Goal: Task Accomplishment & Management: Complete application form

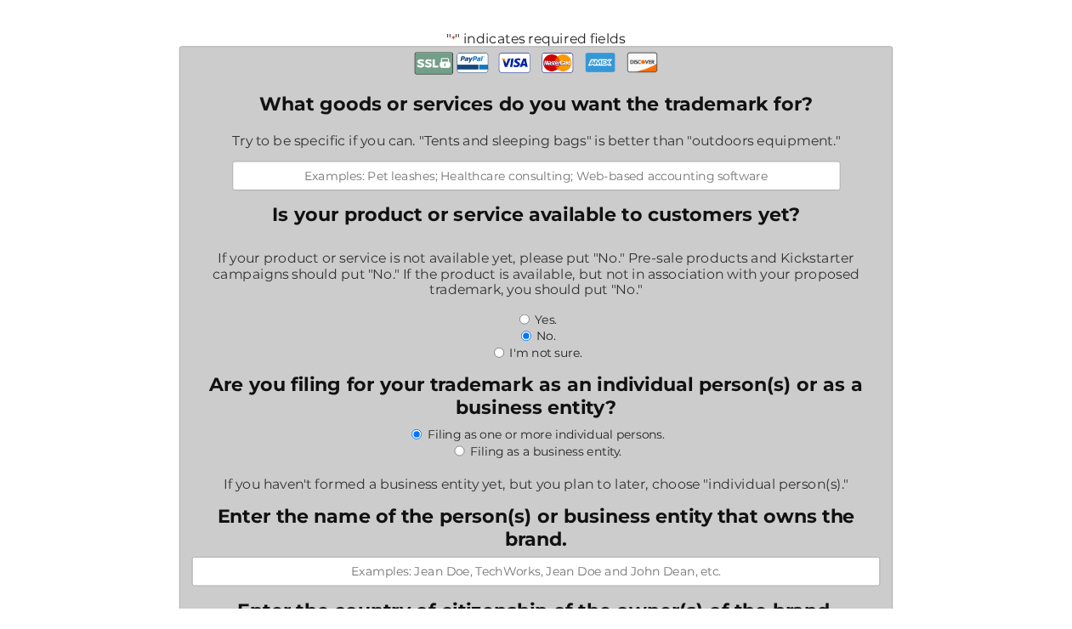
scroll to position [541, 0]
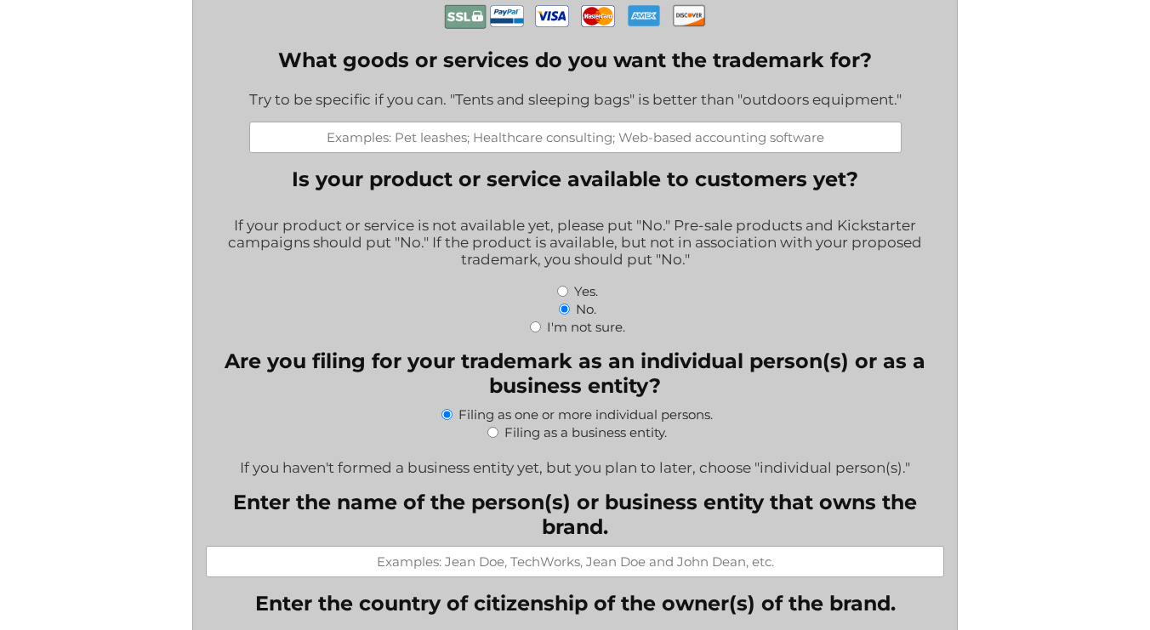
click at [559, 286] on input "Yes." at bounding box center [562, 291] width 11 height 11
radio input "true"
click at [561, 304] on input "No." at bounding box center [564, 309] width 11 height 11
radio input "true"
click at [530, 321] on input "I'm not sure." at bounding box center [535, 326] width 11 height 11
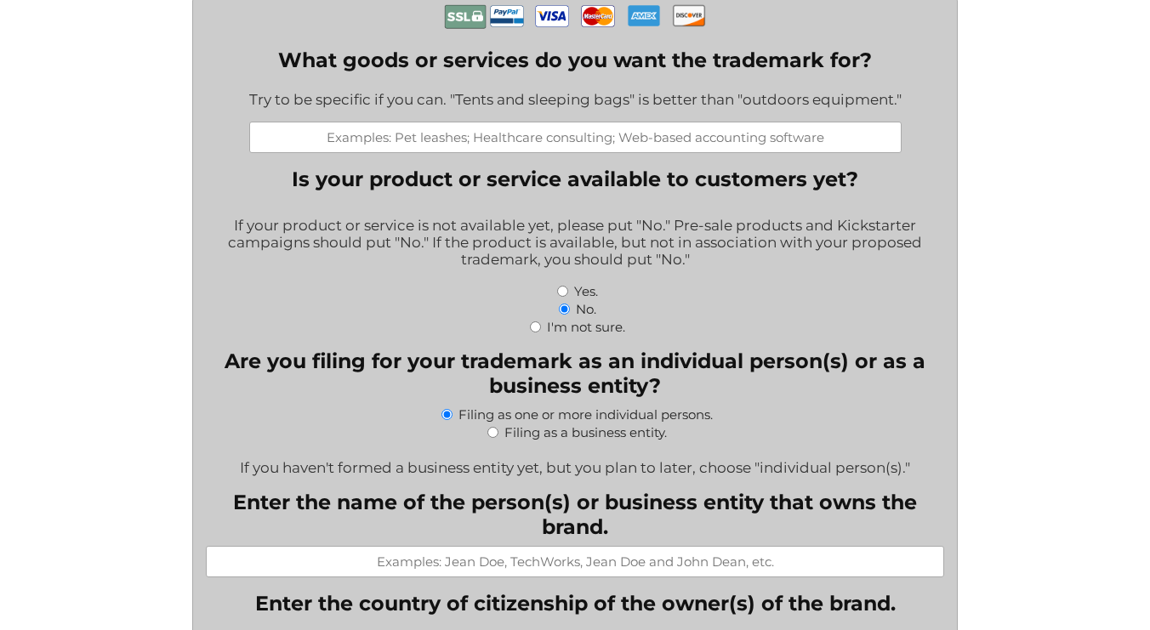
radio input "true"
click at [417, 122] on input "What goods or services do you want the trademark for?" at bounding box center [575, 137] width 652 height 31
type input "w"
drag, startPoint x: 902, startPoint y: 74, endPoint x: 247, endPoint y: 105, distance: 656.3
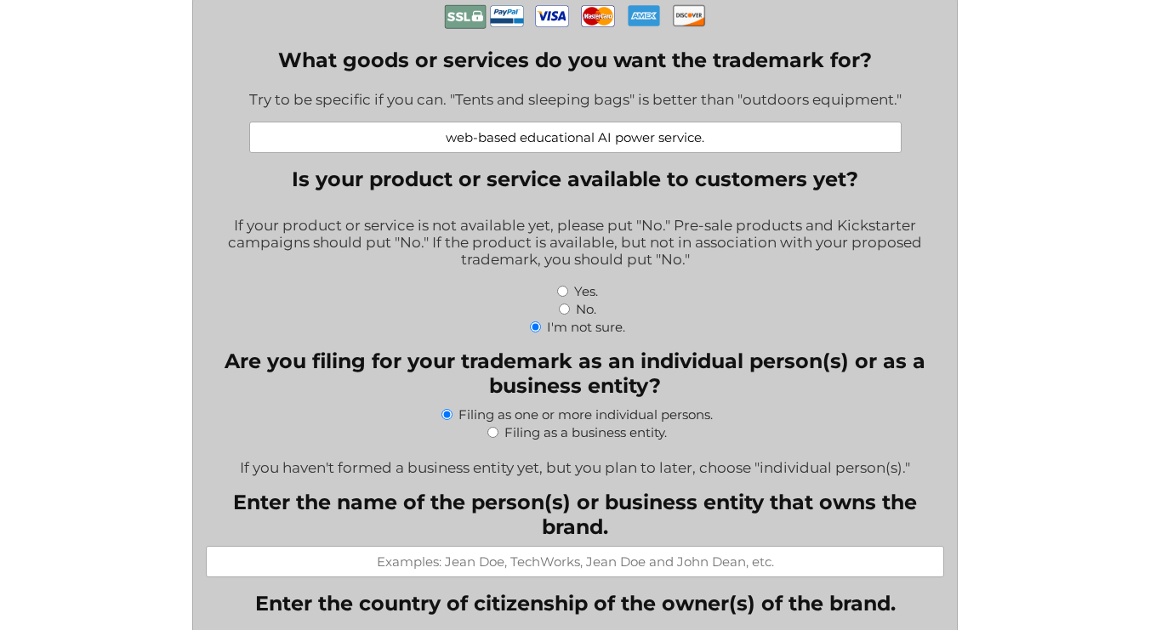
drag, startPoint x: 247, startPoint y: 76, endPoint x: 384, endPoint y: 75, distance: 136.9
click at [384, 80] on div "Try to be specific if you can. "Tents and sleeping bags" is better than "outdoo…" at bounding box center [575, 101] width 652 height 42
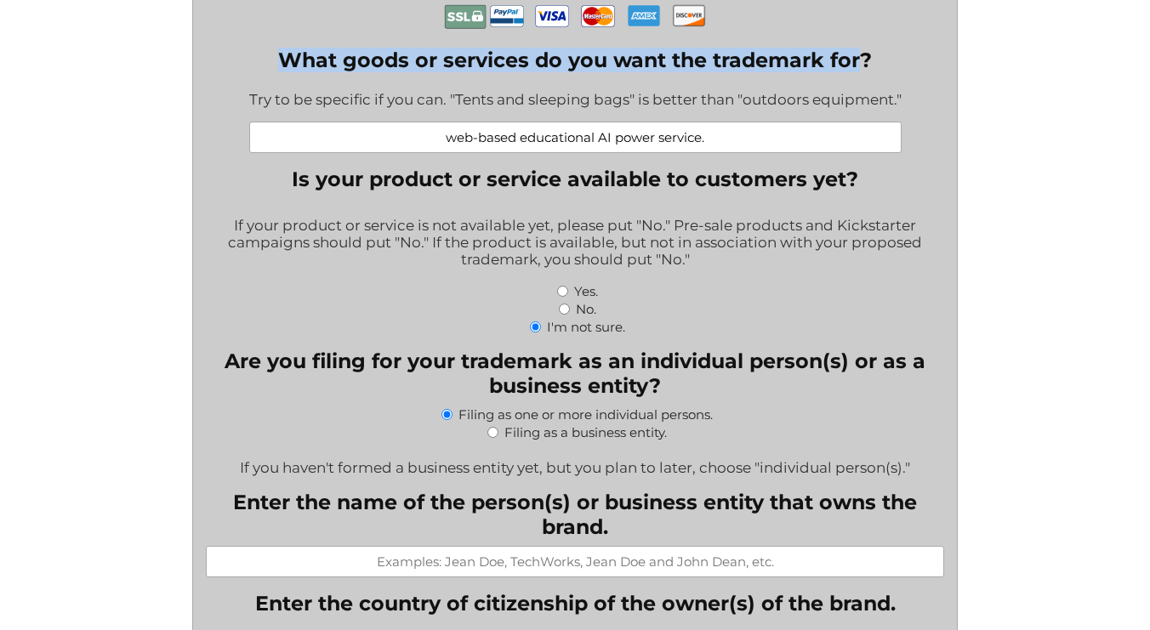
drag, startPoint x: 282, startPoint y: 34, endPoint x: 859, endPoint y: 41, distance: 576.6
click at [859, 48] on label "What goods or services do you want the trademark for?" at bounding box center [575, 60] width 652 height 25
click at [859, 122] on input "web-based educational AI power service." at bounding box center [575, 137] width 652 height 31
drag, startPoint x: 870, startPoint y: 35, endPoint x: 282, endPoint y: 38, distance: 587.6
click at [282, 48] on label "What goods or services do you want the trademark for?" at bounding box center [575, 60] width 652 height 25
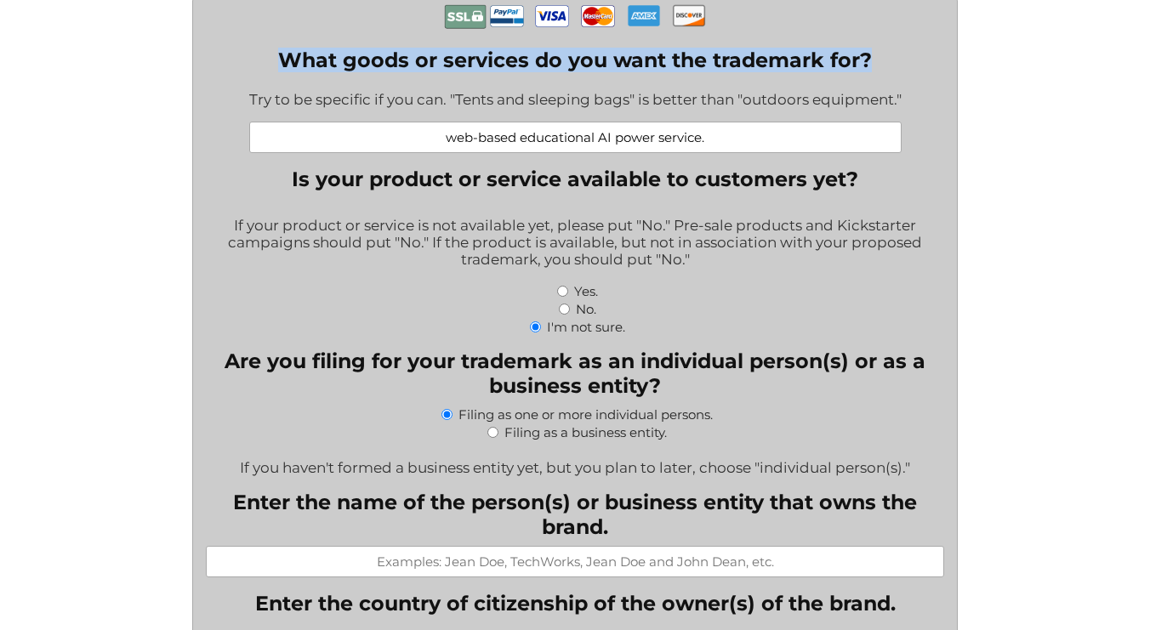
click at [282, 122] on input "web-based educational AI power service." at bounding box center [575, 137] width 652 height 31
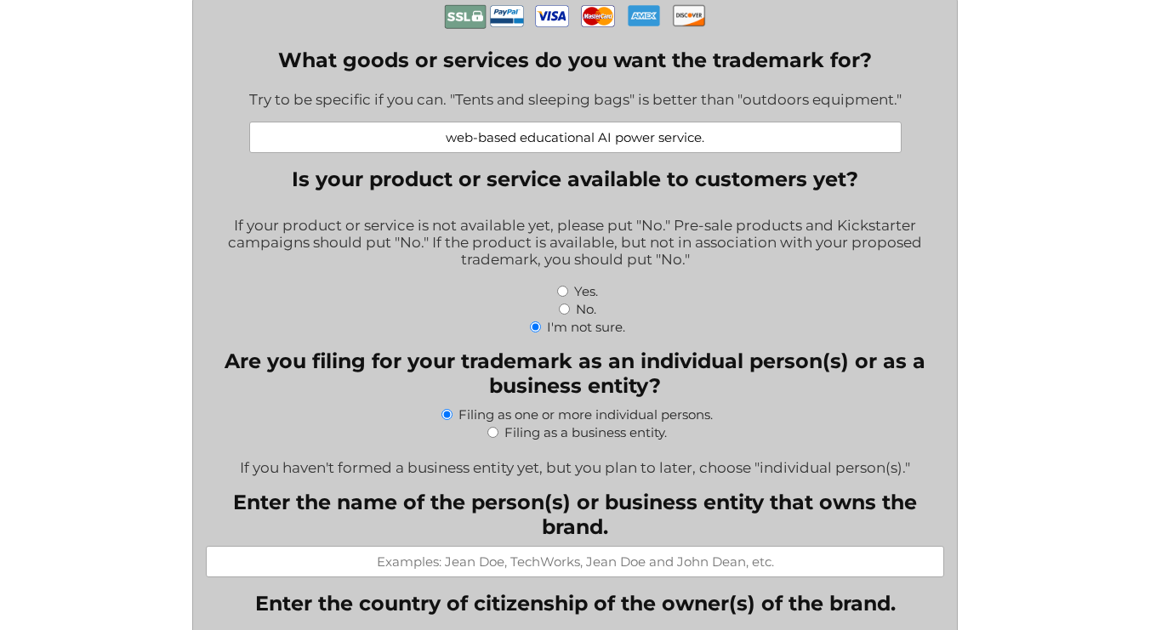
click at [719, 122] on input "web-based educational AI power service." at bounding box center [575, 137] width 652 height 31
drag, startPoint x: 719, startPoint y: 111, endPoint x: 301, endPoint y: 117, distance: 417.6
click at [301, 122] on input "web-based educational AI power service." at bounding box center [575, 137] width 652 height 31
click at [721, 88] on div "Try to be specific if you can. "Tents and sleeping bags" is better than "outdoo…" at bounding box center [575, 101] width 652 height 42
click at [722, 122] on input "web-based educational AI power service." at bounding box center [575, 137] width 652 height 31
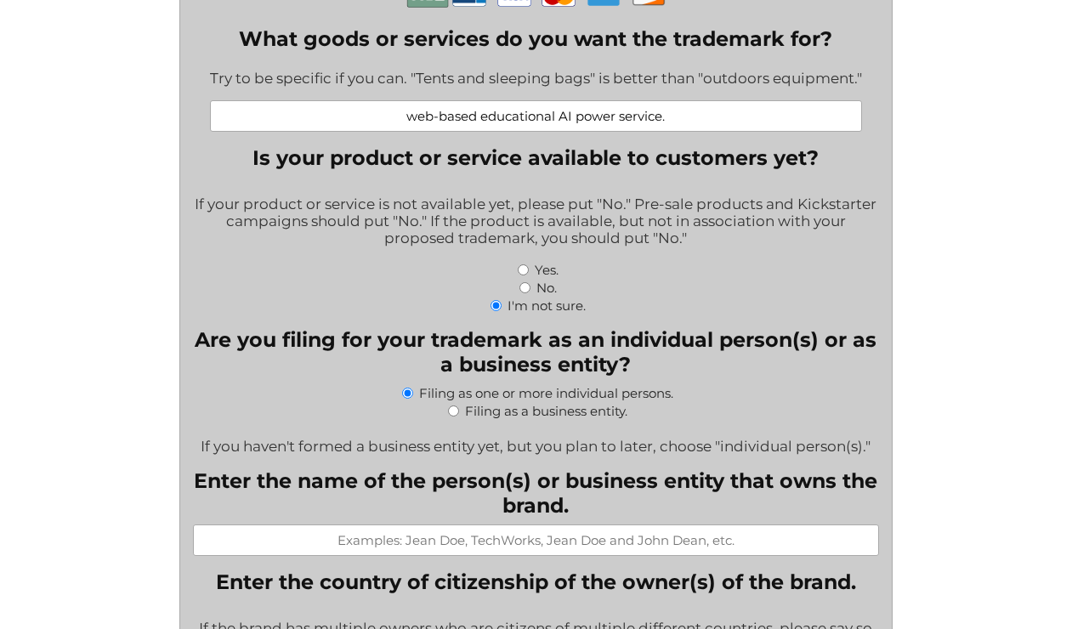
drag, startPoint x: 707, startPoint y: 120, endPoint x: 255, endPoint y: 122, distance: 452.4
click at [255, 122] on input "web-based educational AI power service." at bounding box center [536, 115] width 652 height 31
paste input "Providing online non-downloadable software for use in educational training, cri…"
drag, startPoint x: 500, startPoint y: 116, endPoint x: 523, endPoint y: 112, distance: 23.3
click at [523, 112] on input "web-based educational AI power service.Providing online non-downloadable softwa…" at bounding box center [536, 115] width 652 height 31
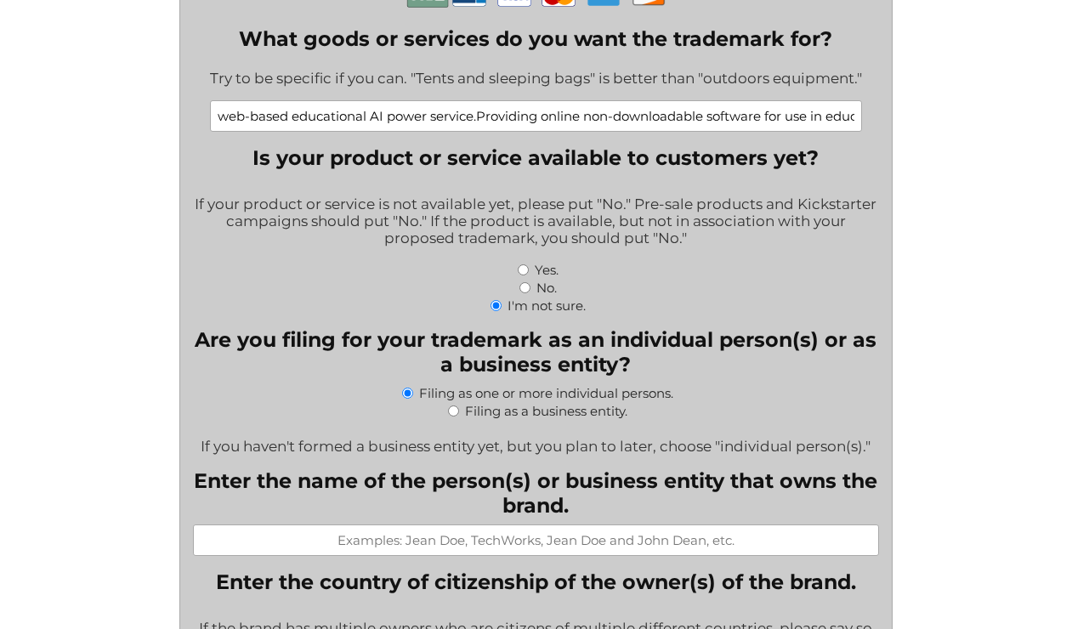
click at [523, 112] on input "web-based educational AI power service.Providing online non-downloadable softwa…" at bounding box center [536, 115] width 652 height 31
drag, startPoint x: 504, startPoint y: 112, endPoint x: 478, endPoint y: 113, distance: 26.4
click at [478, 113] on input "web-based educational AI power service.Providing online non-downloadable softwa…" at bounding box center [536, 115] width 652 height 31
click at [533, 116] on input "web-based educational AI power service.Providing online non-downloadable softwa…" at bounding box center [536, 115] width 652 height 31
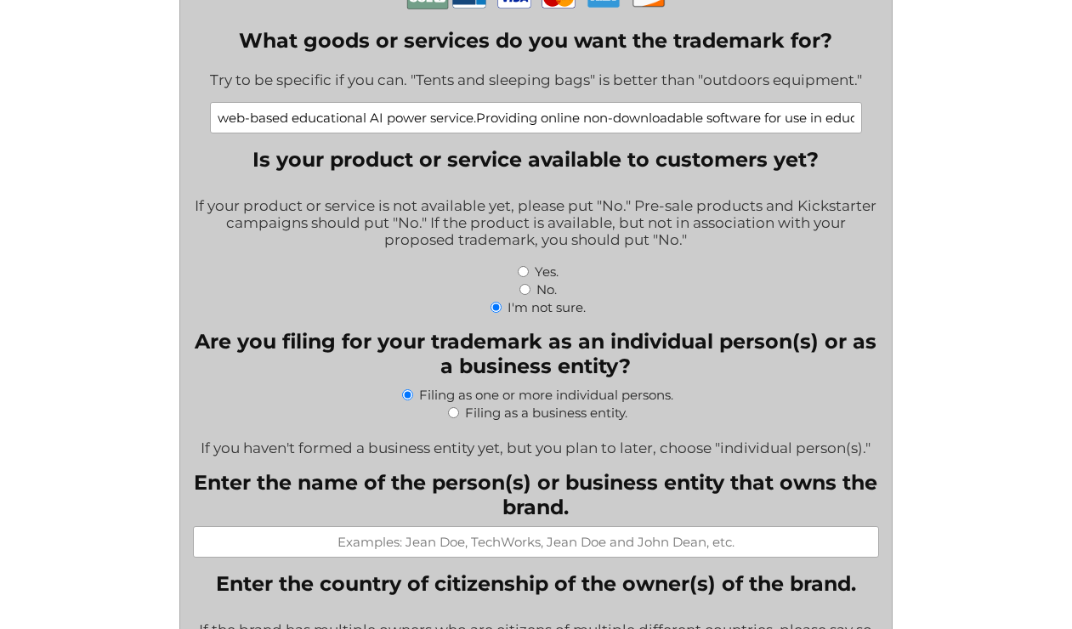
scroll to position [539, 0]
drag, startPoint x: 479, startPoint y: 111, endPoint x: 934, endPoint y: 139, distance: 456.6
type input "web-based educational AI power service."
drag, startPoint x: 700, startPoint y: 118, endPoint x: 305, endPoint y: 120, distance: 394.6
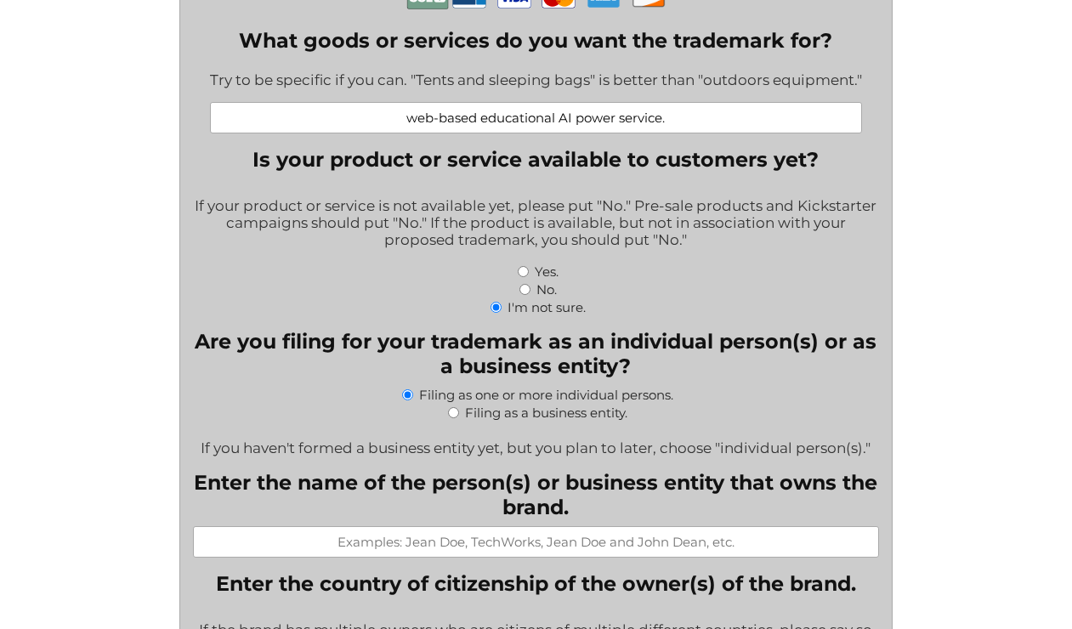
click at [305, 120] on input "web-based educational AI power service." at bounding box center [536, 117] width 652 height 31
paste input "Providing online non-downloadable software for use in educational training, cri…"
type input "Providing online non-downloadable software for use in educational training, cri…"
click at [354, 186] on div "If your product or service is not available yet, please put "No." Pre-sale prod…" at bounding box center [536, 224] width 687 height 76
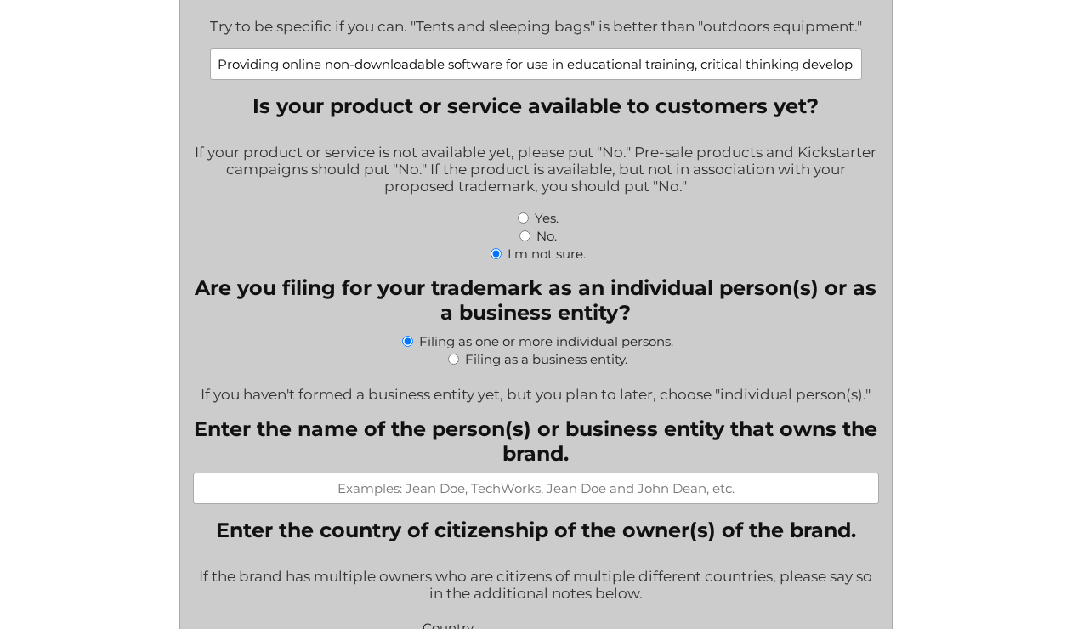
scroll to position [594, 0]
click at [520, 231] on input "No." at bounding box center [525, 235] width 11 height 11
radio input "true"
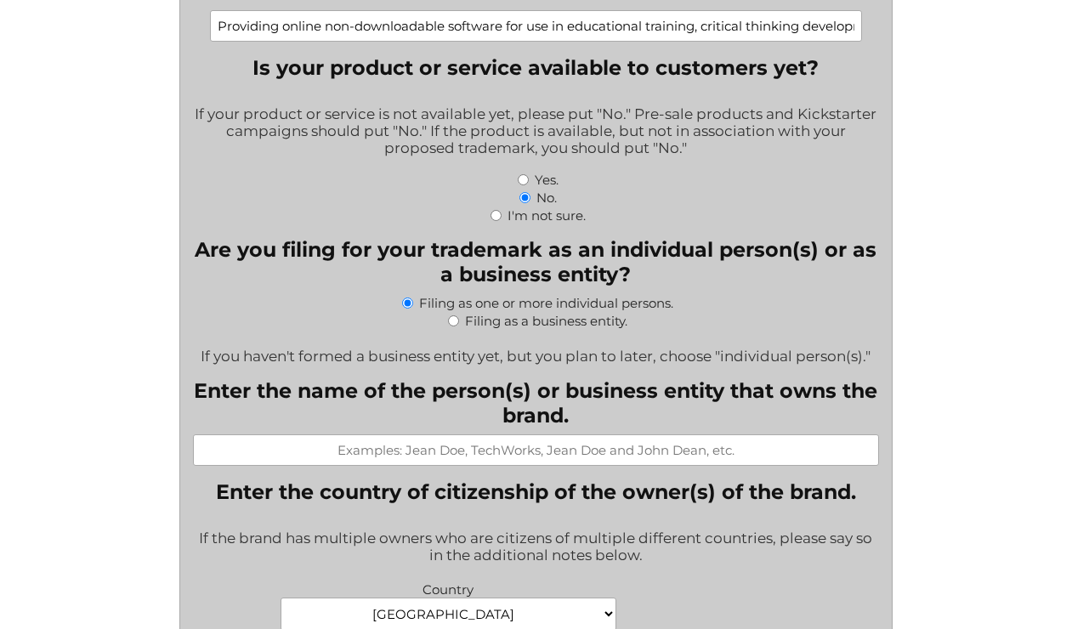
scroll to position [636, 0]
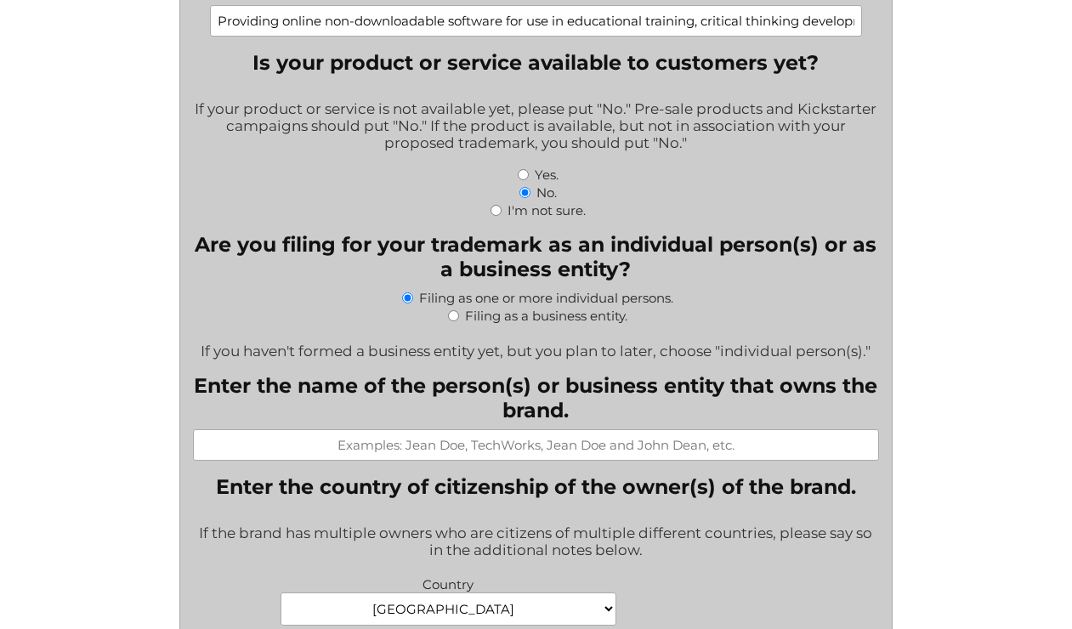
click at [451, 315] on input "Filing as a business entity." at bounding box center [453, 315] width 11 height 11
radio input "true"
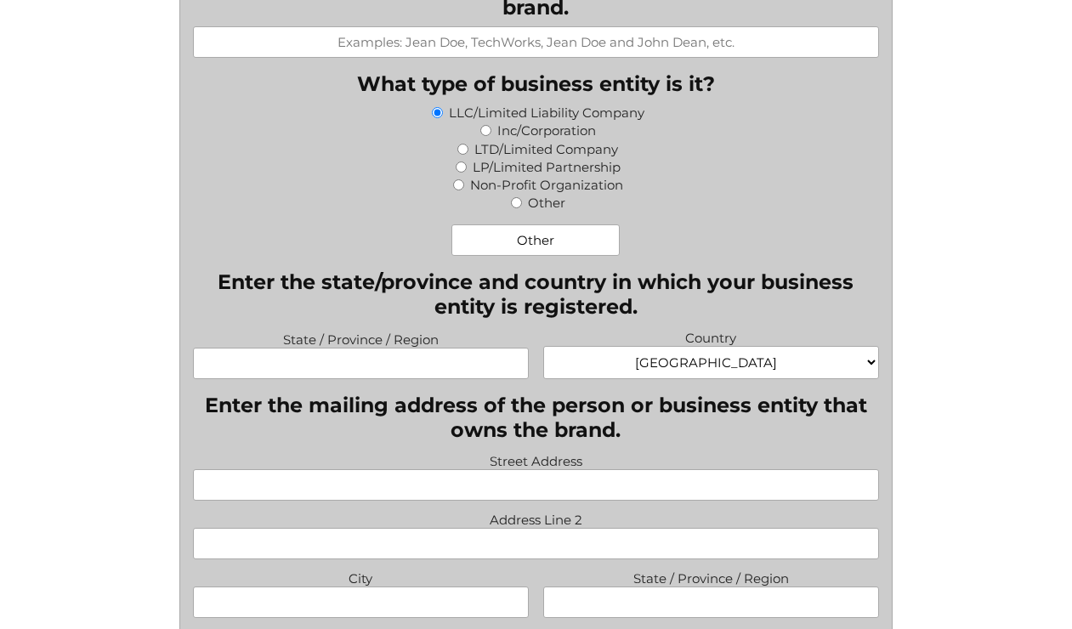
scroll to position [1039, 0]
click at [287, 301] on legend "Enter the state/province and country in which your business entity is registere…" at bounding box center [536, 294] width 687 height 49
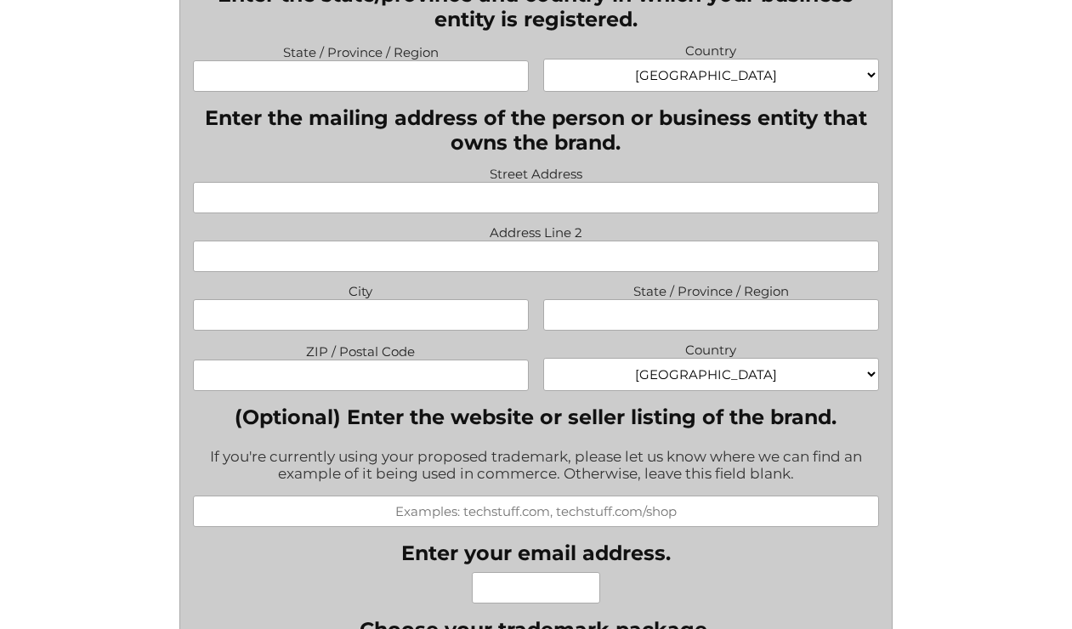
scroll to position [1307, 0]
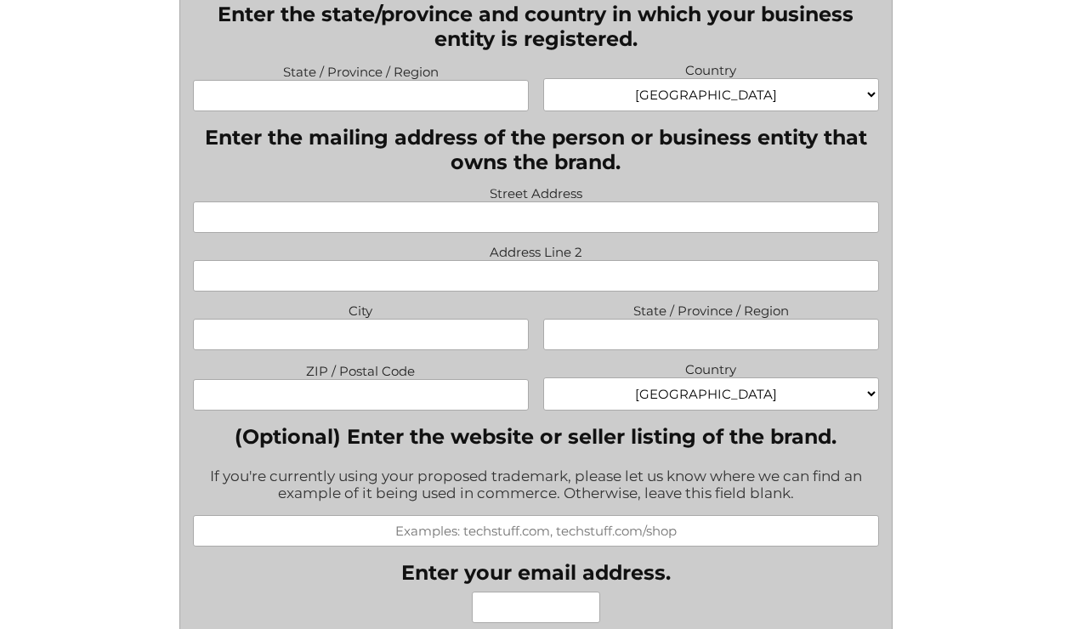
click at [480, 154] on legend "Enter the mailing address of the person or business entity that owns the brand." at bounding box center [536, 149] width 687 height 49
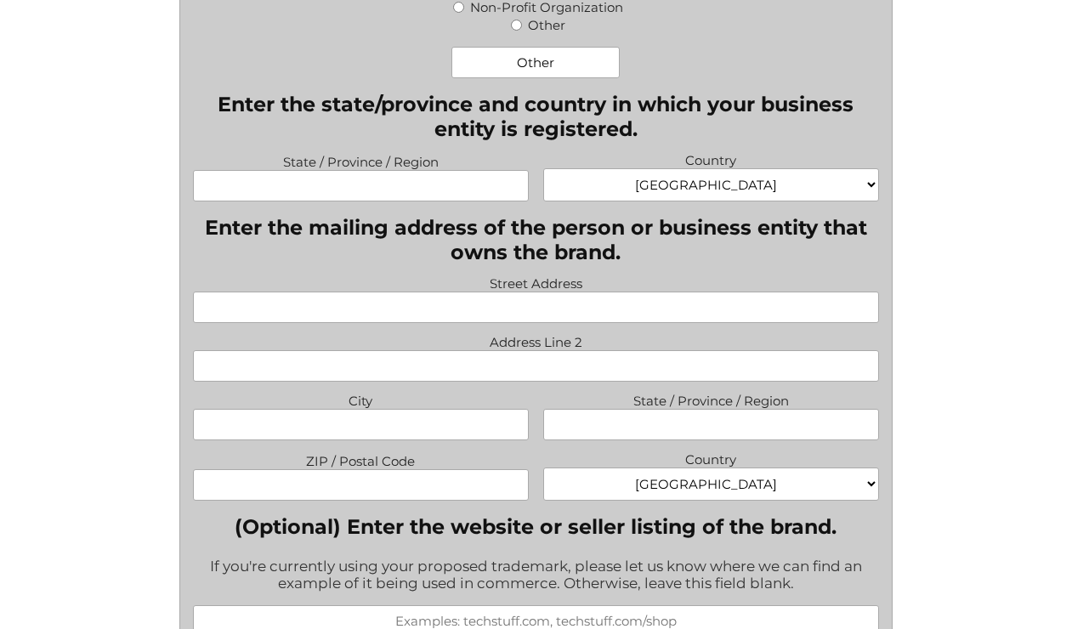
scroll to position [1213, 0]
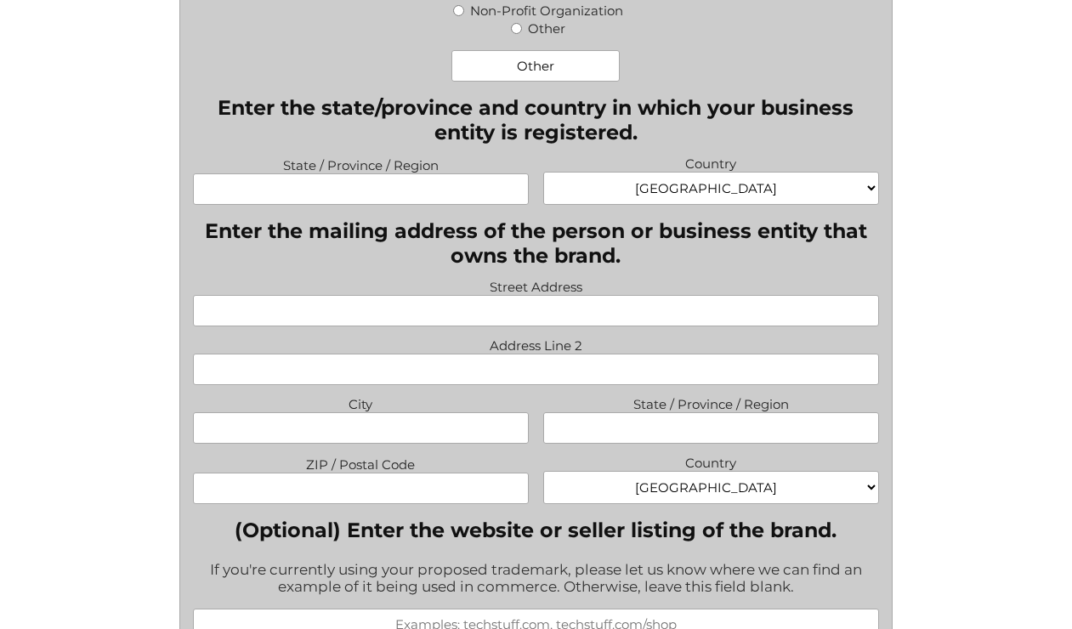
click at [390, 178] on input "State / Province / Region" at bounding box center [361, 188] width 337 height 31
paste input "[US_STATE]"
type input "[US_STATE]"
click at [452, 297] on input "Street Address" at bounding box center [536, 310] width 687 height 31
paste input "[STREET_ADDRESS]"
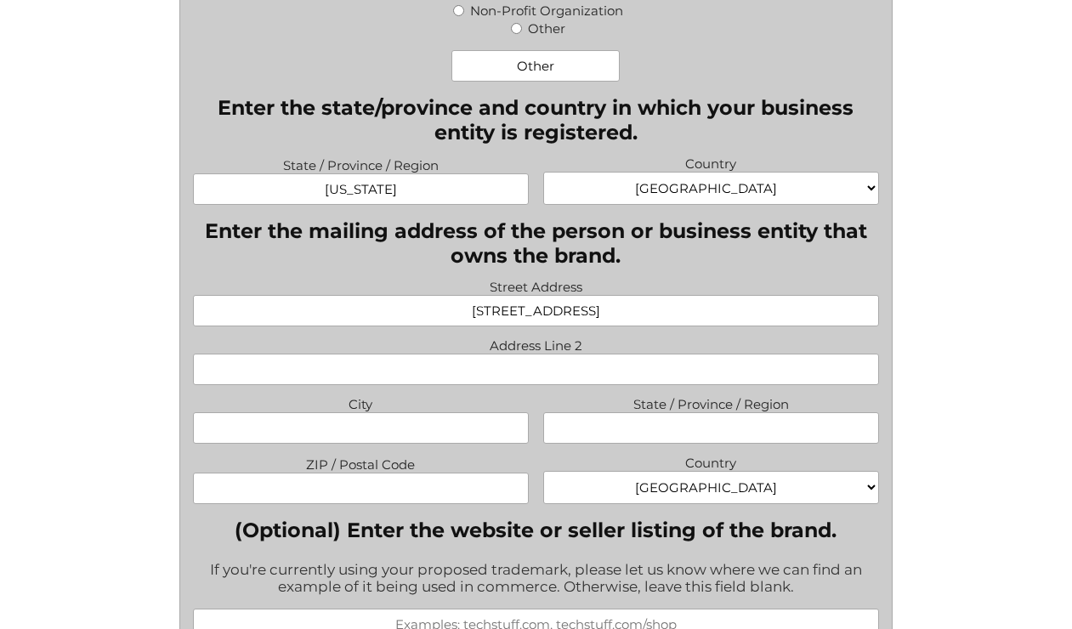
drag, startPoint x: 581, startPoint y: 306, endPoint x: 887, endPoint y: 309, distance: 306.1
type input "[STREET_ADDRESS]"
type input "[GEOGRAPHIC_DATA]"
click at [708, 417] on input "Taiwan(R.O.C." at bounding box center [711, 427] width 337 height 31
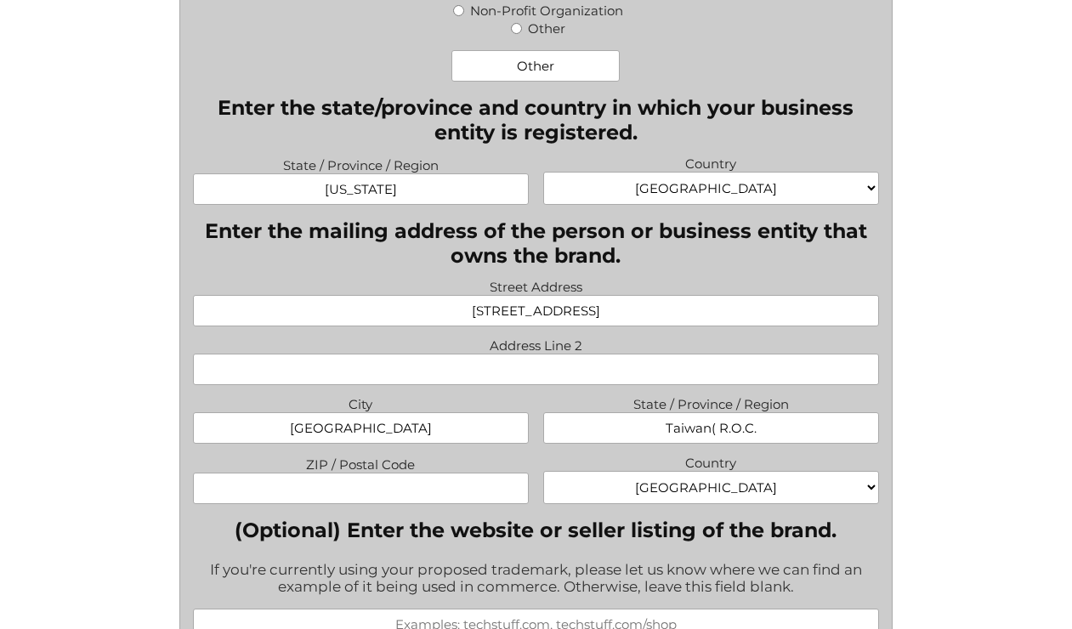
click at [719, 418] on input "Taiwan( R.O.C." at bounding box center [711, 427] width 337 height 31
click at [710, 419] on input "Taiwan( R.O.C." at bounding box center [711, 427] width 337 height 31
click at [719, 419] on input "Taiwan(R.O.C." at bounding box center [711, 427] width 337 height 31
click at [733, 414] on input "Taiwan(R. O.C." at bounding box center [711, 427] width 337 height 31
click at [733, 423] on input "Taiwan(R. O.C." at bounding box center [711, 427] width 337 height 31
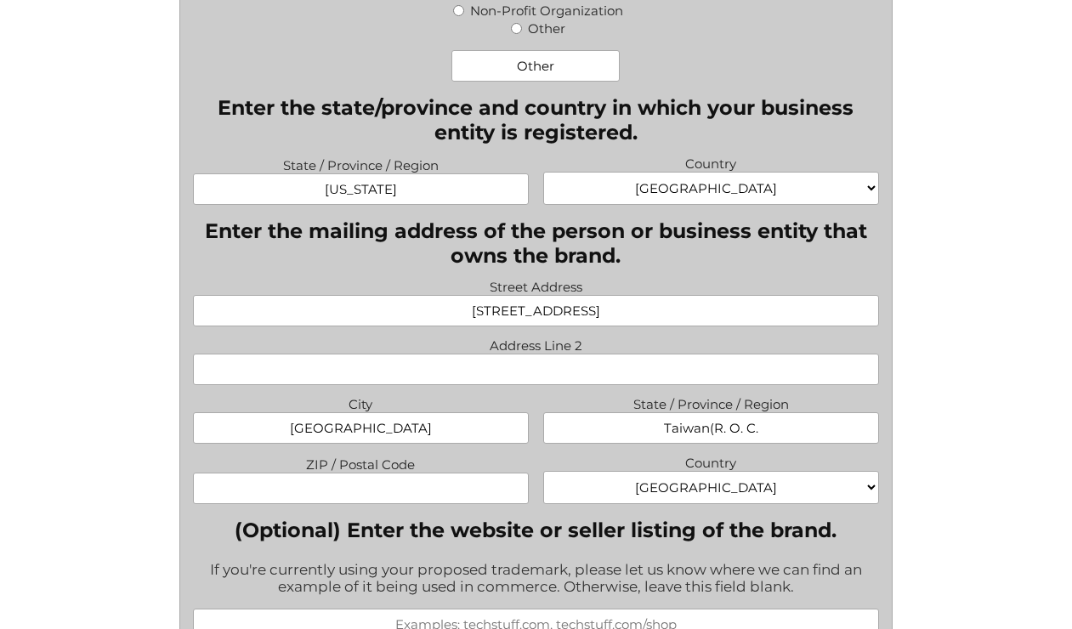
click at [777, 420] on input "Taiwan(R. O. C." at bounding box center [711, 427] width 337 height 31
drag, startPoint x: 752, startPoint y: 430, endPoint x: 553, endPoint y: 430, distance: 199.0
click at [553, 430] on input "Taiwan(R." at bounding box center [711, 427] width 337 height 31
paste input "(R.O.C)"
type input "(R.O.C)"
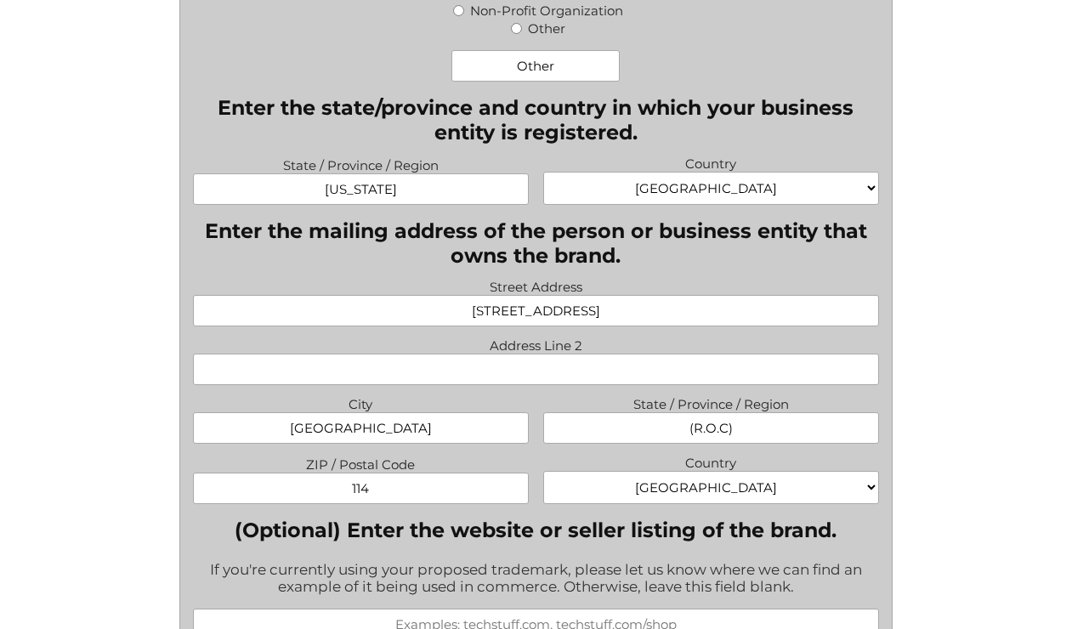
type input "114"
select select "[GEOGRAPHIC_DATA]"
click at [521, 518] on label "(Optional) Enter the website or seller listing of the brand." at bounding box center [536, 530] width 687 height 25
click at [521, 609] on input "(Optional) Enter the website or seller listing of the brand." at bounding box center [536, 624] width 687 height 31
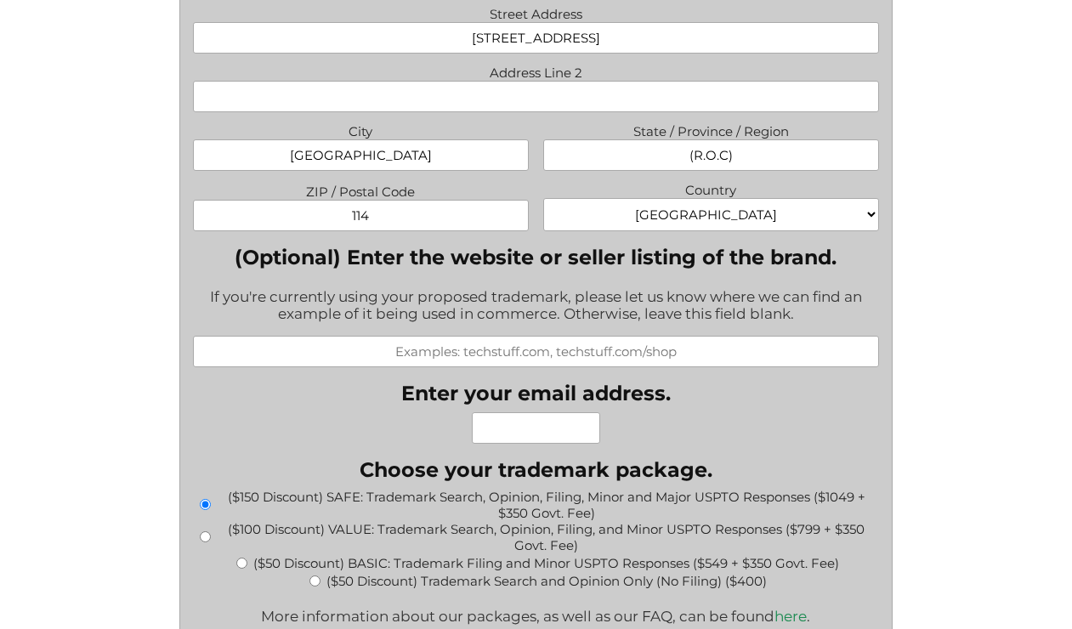
scroll to position [1497, 0]
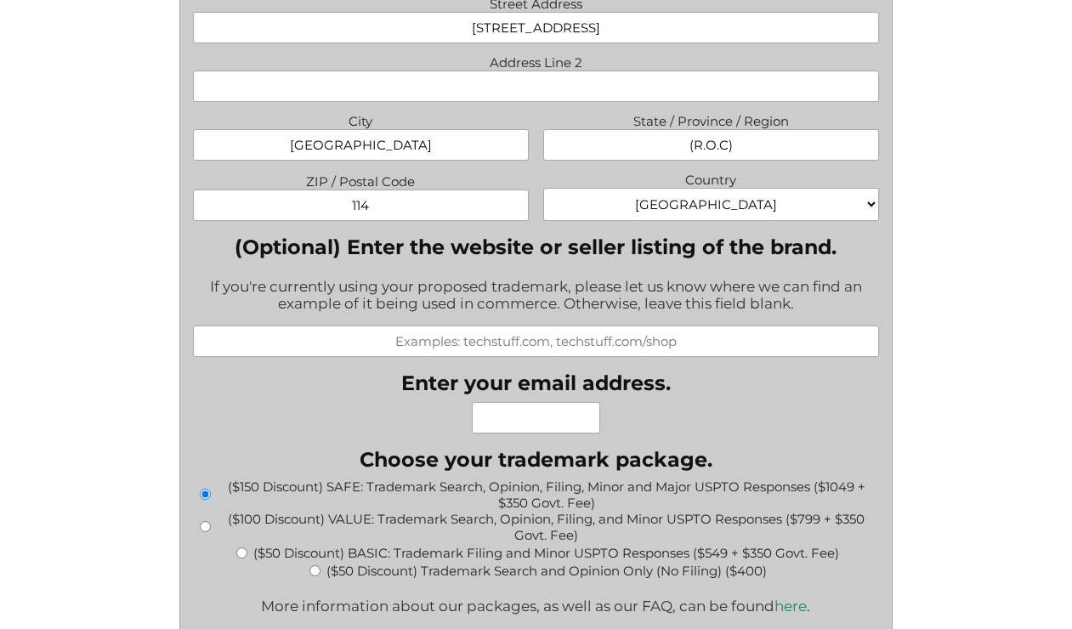
click at [580, 386] on label "Enter your email address." at bounding box center [536, 383] width 270 height 25
click at [580, 402] on input "Enter your email address." at bounding box center [536, 417] width 128 height 31
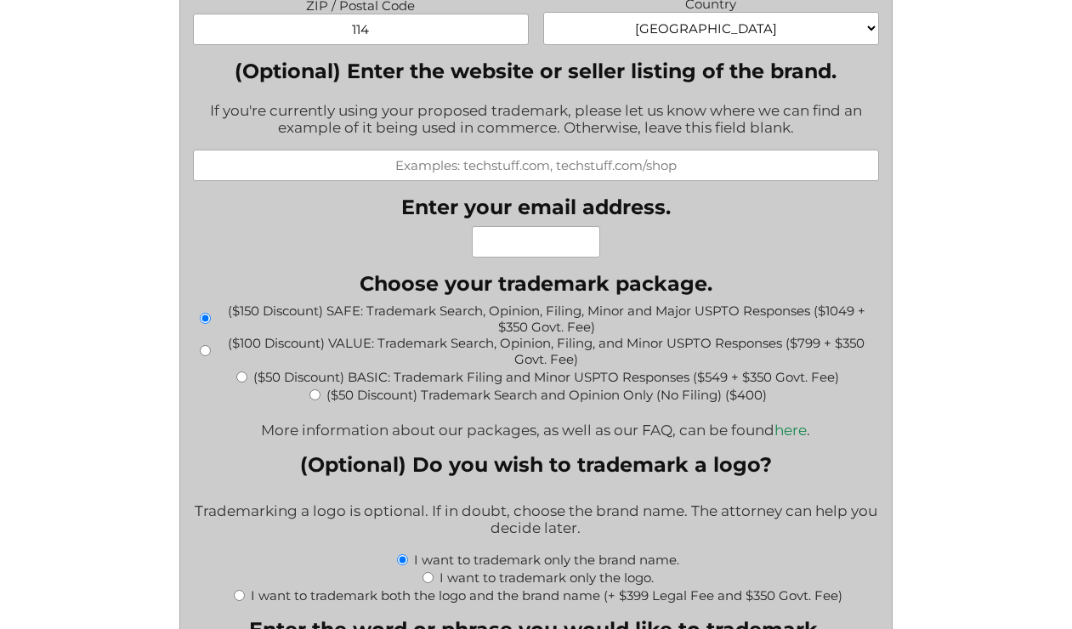
scroll to position [1684, 0]
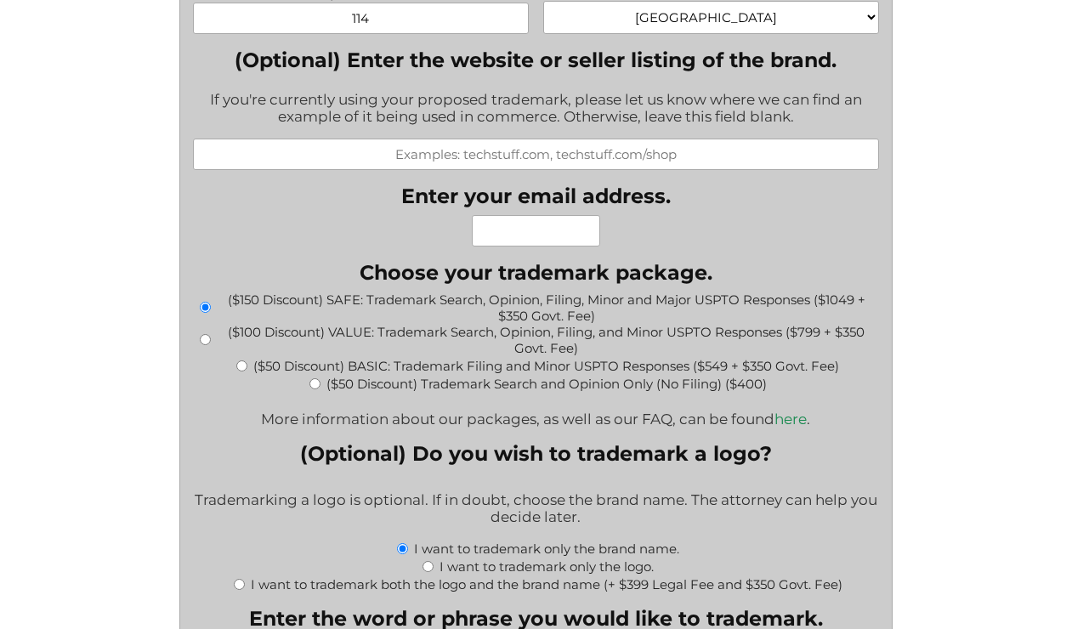
click at [770, 203] on div "What goods or services do you want the trademark for? Try to be specific if you…" at bounding box center [536, 366] width 687 height 3061
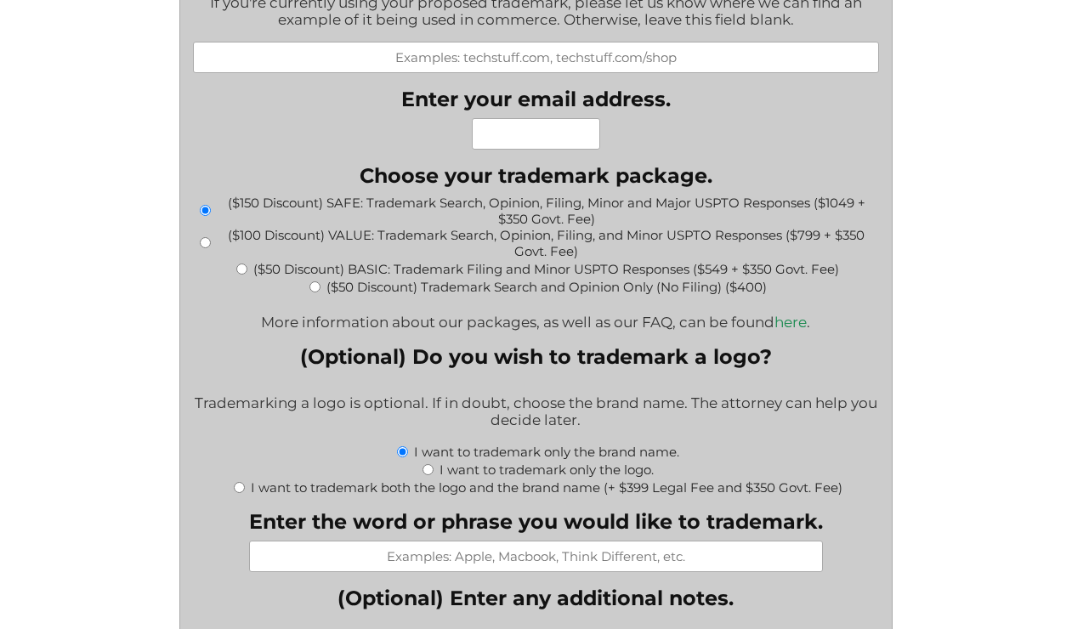
scroll to position [1799, 0]
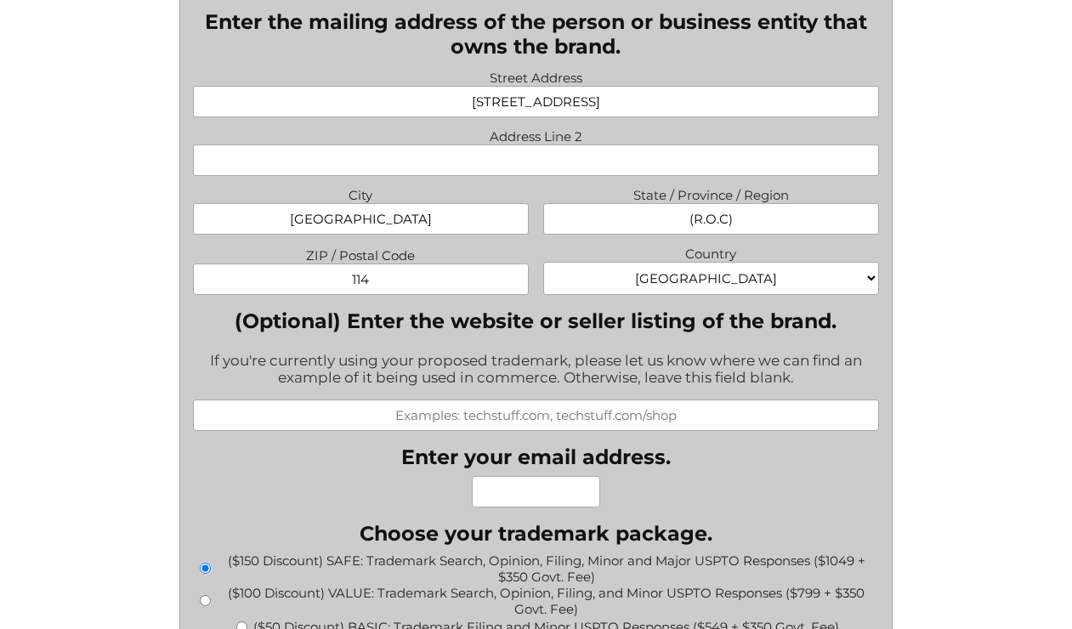
scroll to position [1422, 0]
click at [423, 411] on input "(Optional) Enter the website or seller listing of the brand." at bounding box center [536, 415] width 687 height 31
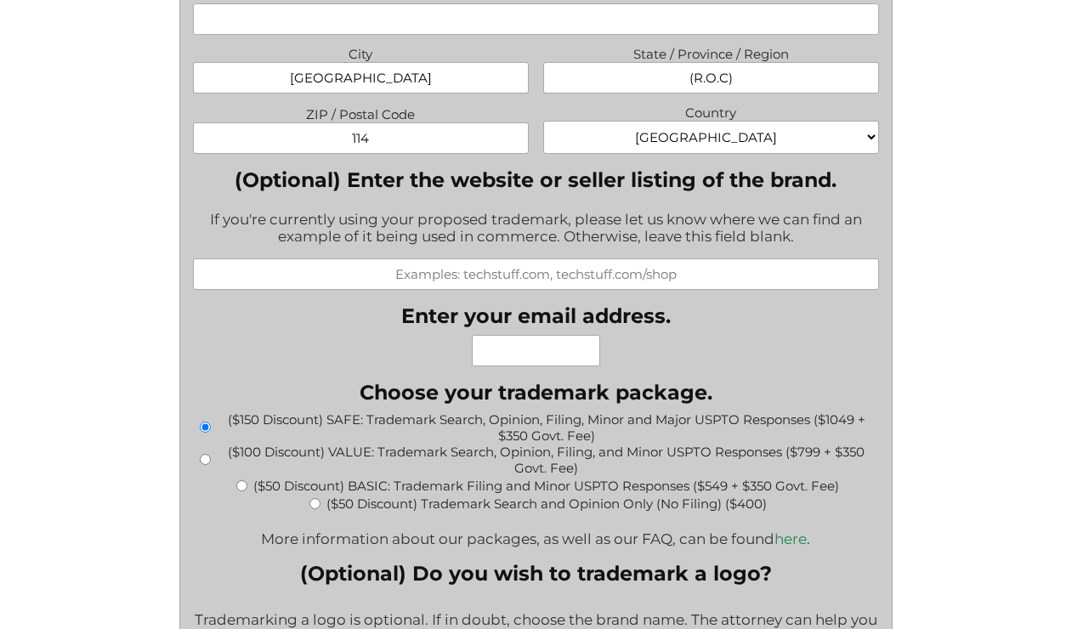
scroll to position [1568, 0]
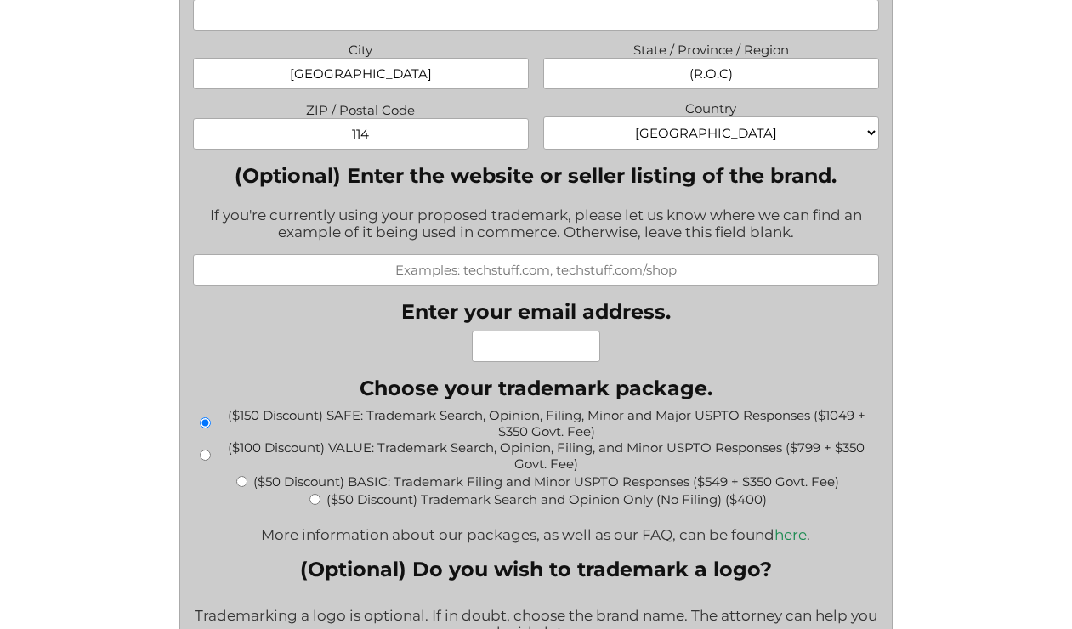
click at [508, 342] on input "Enter your email address." at bounding box center [536, 346] width 128 height 31
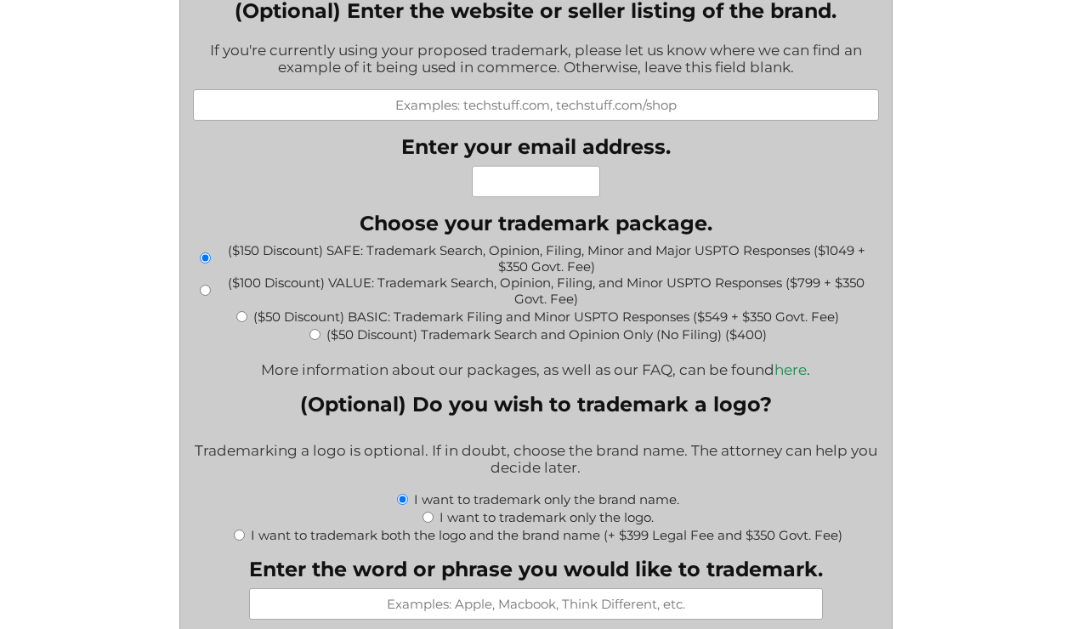
scroll to position [1745, 0]
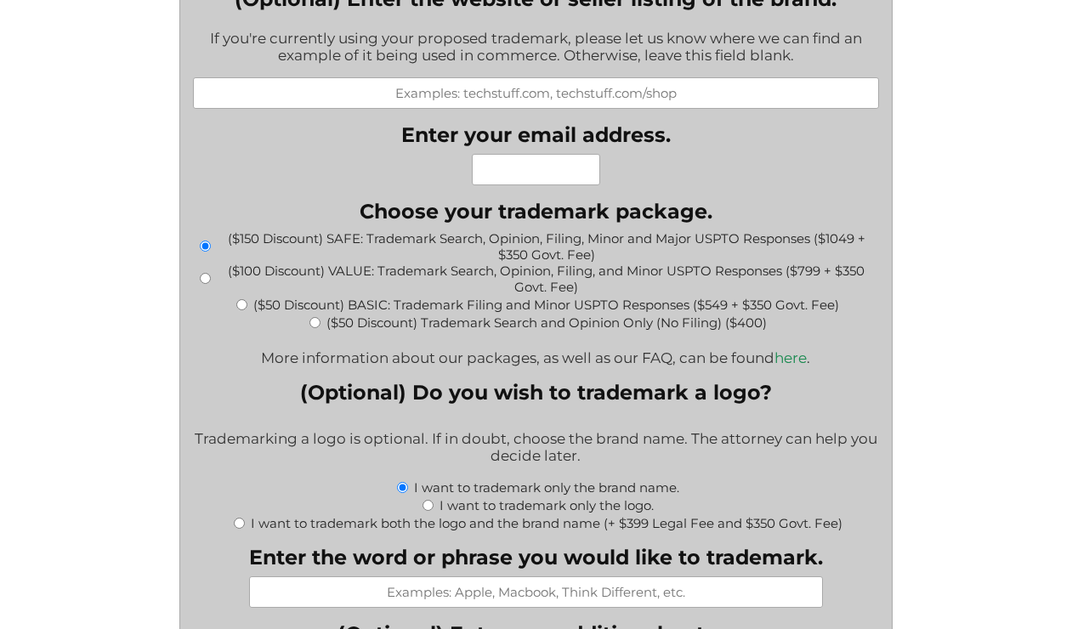
click at [343, 166] on div "What goods or services do you want the trademark for? Try to be specific if you…" at bounding box center [536, 305] width 687 height 3061
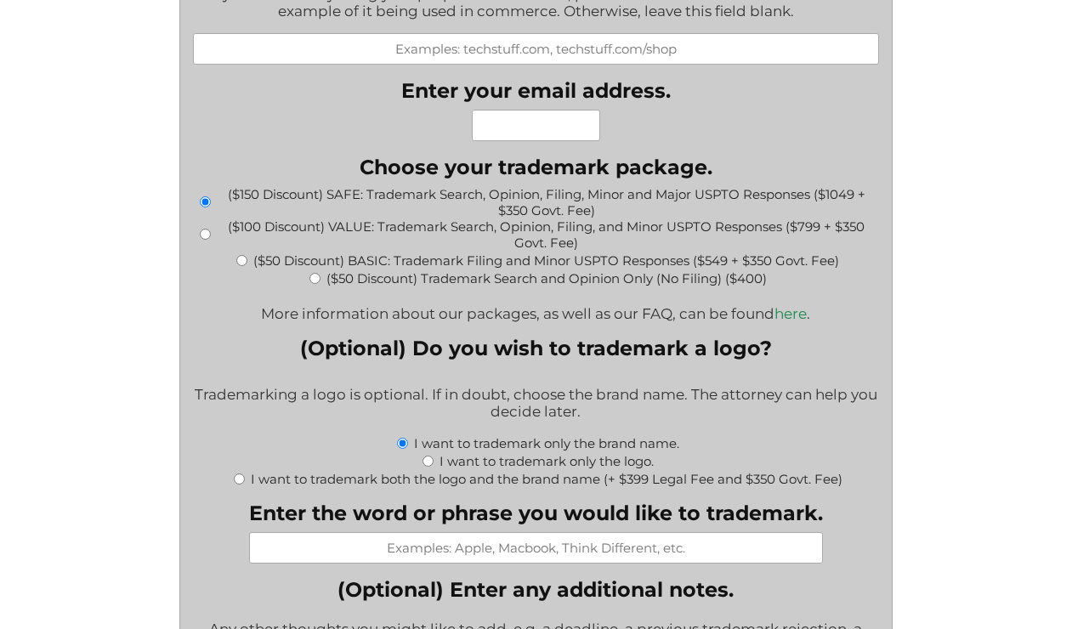
scroll to position [1796, 0]
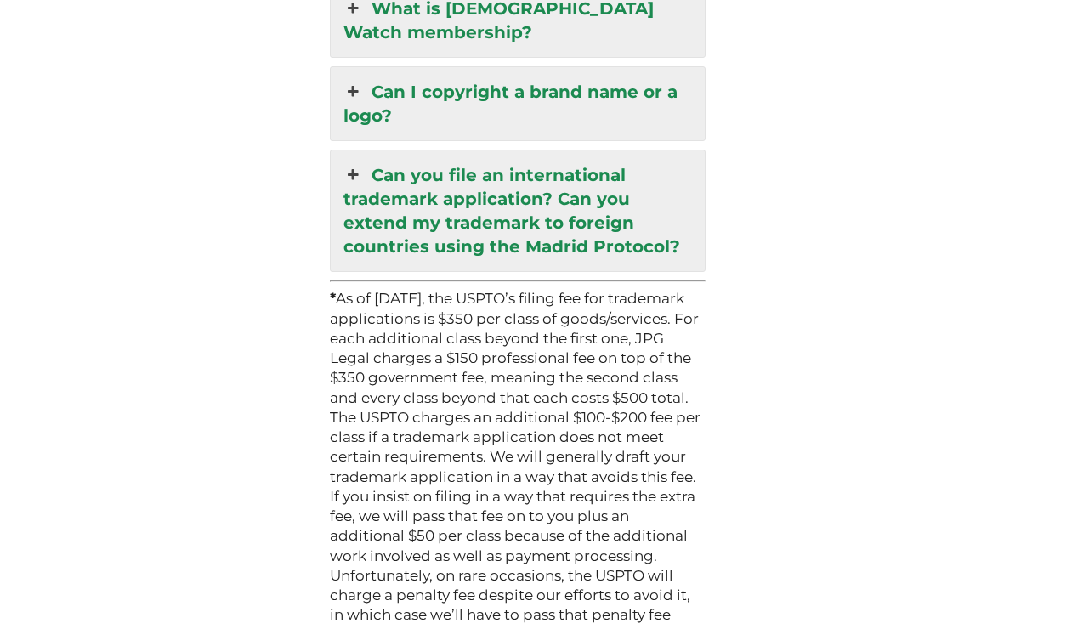
scroll to position [5002, 0]
